Goal: Information Seeking & Learning: Find specific fact

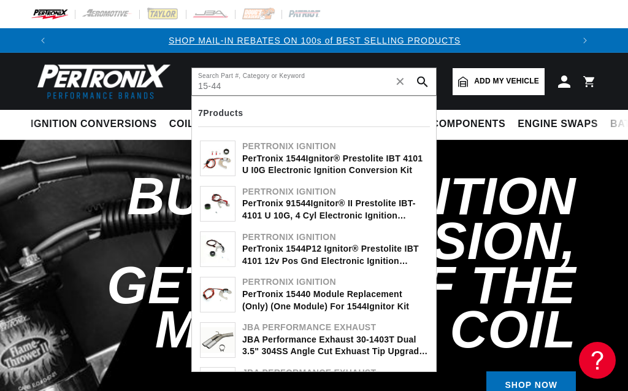
scroll to position [0, 518]
type input "15-44"
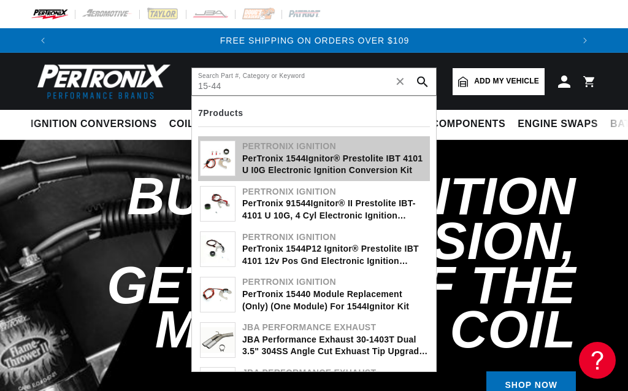
scroll to position [0, 1035]
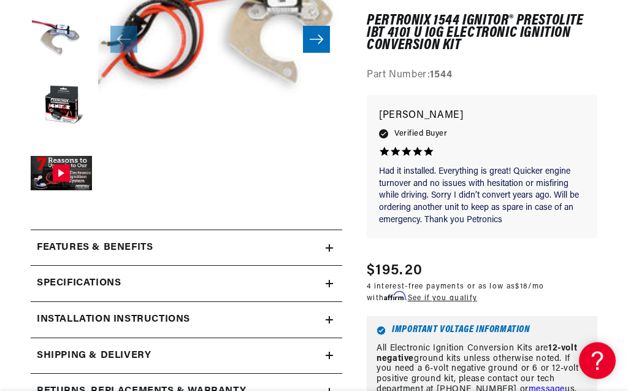
scroll to position [350, 0]
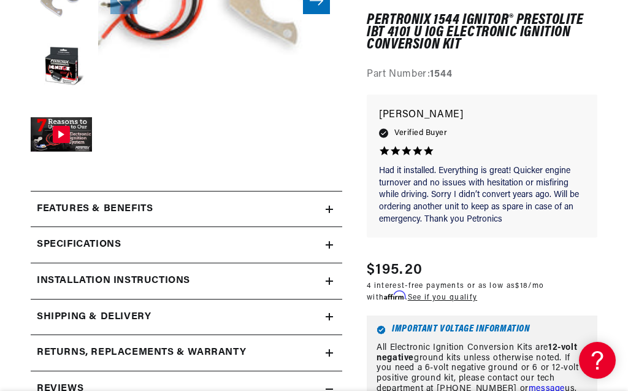
click at [108, 208] on h2 "Features & Benefits" at bounding box center [95, 209] width 116 height 16
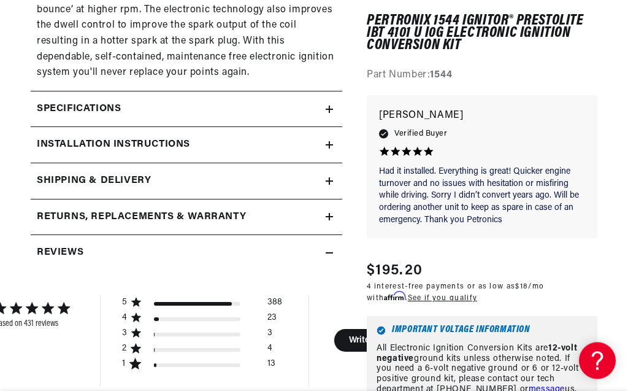
scroll to position [1188, 0]
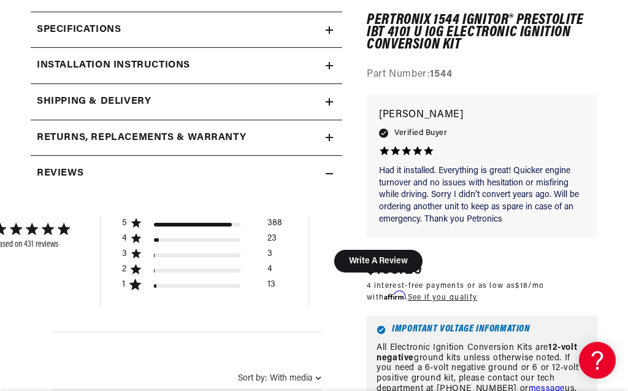
click at [97, 22] on h2 "Specifications" at bounding box center [79, 30] width 84 height 16
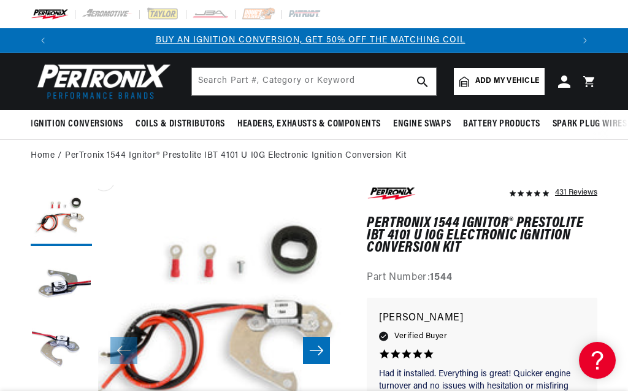
scroll to position [0, 0]
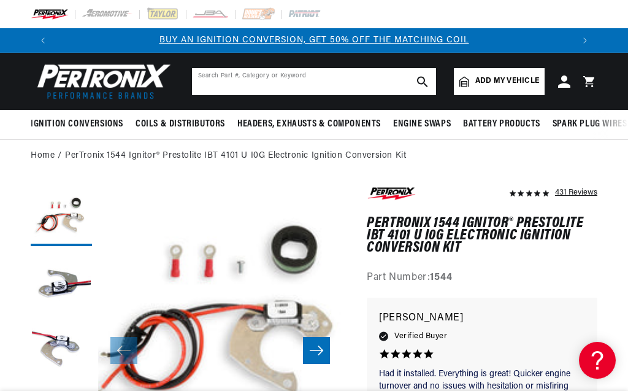
click at [251, 82] on input "text" at bounding box center [314, 81] width 244 height 27
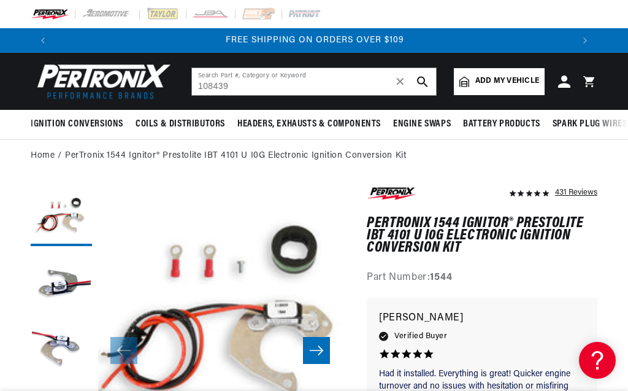
scroll to position [0, 1035]
drag, startPoint x: 240, startPoint y: 91, endPoint x: 60, endPoint y: 80, distance: 180.0
click at [192, 79] on input "108439" at bounding box center [314, 81] width 244 height 27
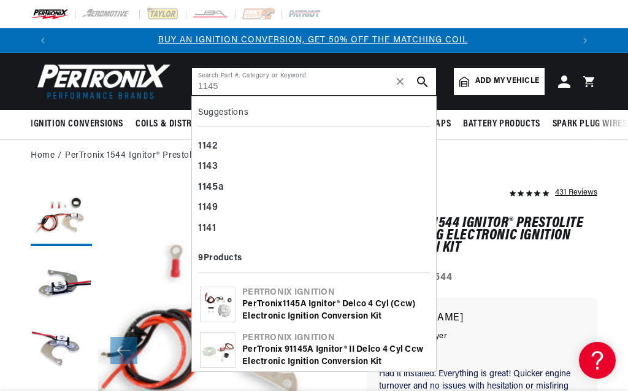
scroll to position [0, 0]
type input "1145"
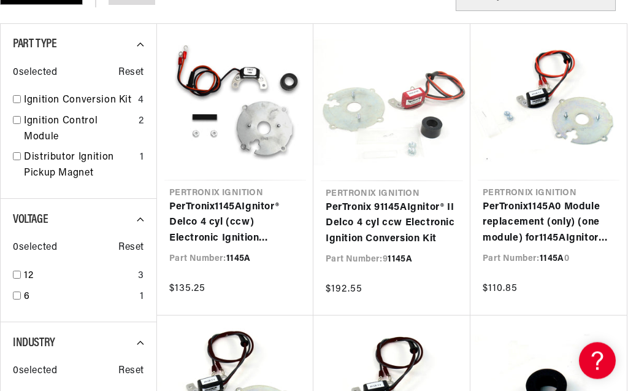
scroll to position [210, 0]
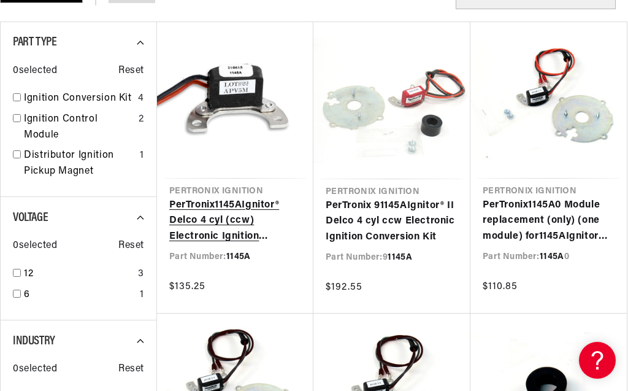
click at [215, 222] on link "PerTronix 1145A Ignitor® Delco 4 cyl (ccw) Electronic Ignition Conversion Kit" at bounding box center [235, 220] width 132 height 47
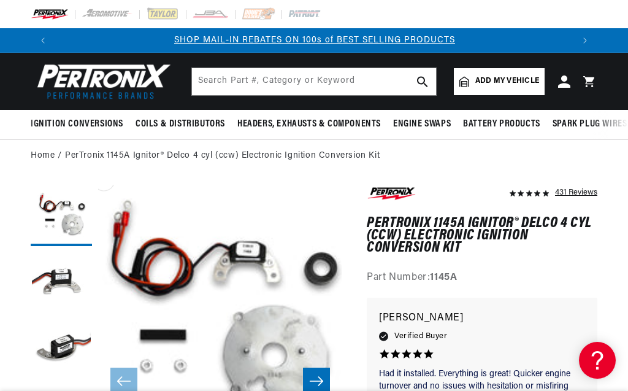
scroll to position [0, 518]
drag, startPoint x: 0, startPoint y: 318, endPoint x: 201, endPoint y: 96, distance: 299.1
